Goal: Navigation & Orientation: Go to known website

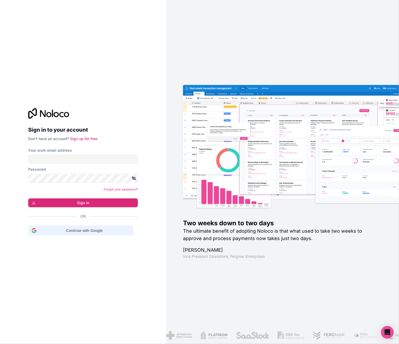
click at [76, 230] on span "Continue with Google" at bounding box center [85, 231] width 92 height 6
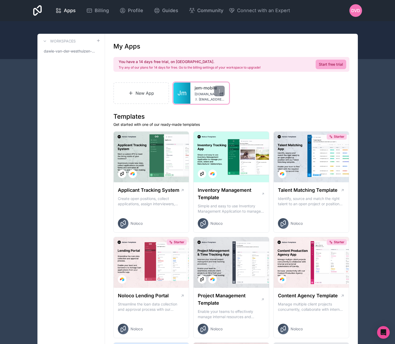
click at [202, 91] on div "jem-mobile jem-mobile.noloco.co dawie@jemhr.com" at bounding box center [210, 93] width 39 height 21
click at [194, 87] on div "jem-mobile jem-mobile.noloco.co dawie@jemhr.com" at bounding box center [210, 93] width 39 height 21
click at [197, 88] on link "jem-mobile" at bounding box center [210, 88] width 30 height 6
